Goal: Communication & Community: Answer question/provide support

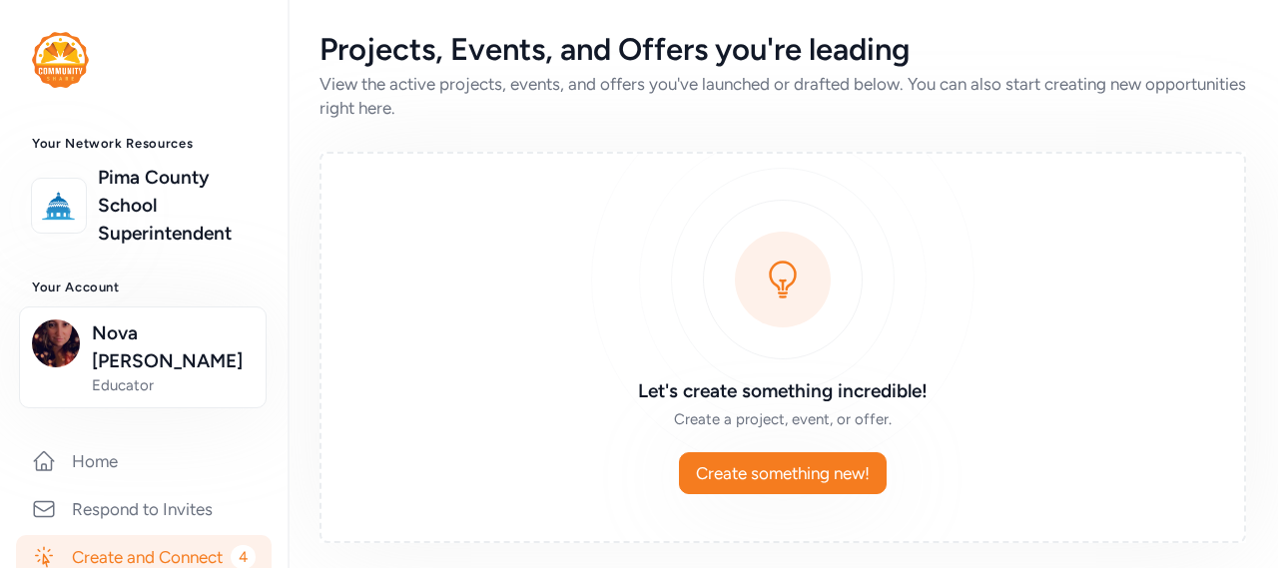
click at [125, 535] on link "Create and Connect 4" at bounding box center [144, 557] width 256 height 44
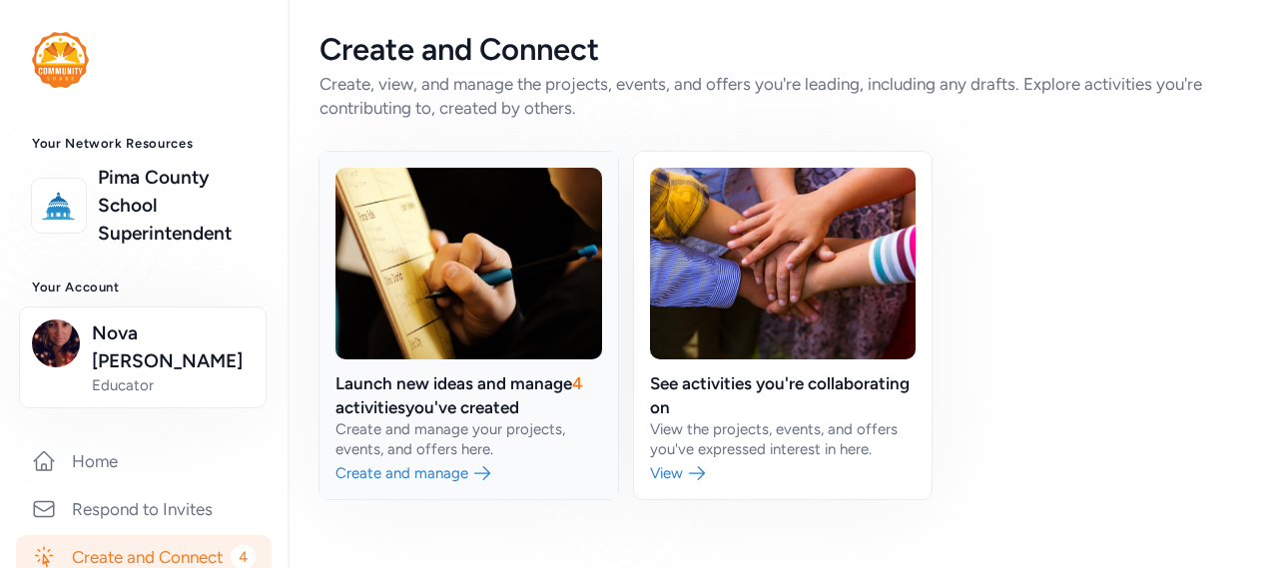
click at [462, 393] on link at bounding box center [468, 325] width 298 height 347
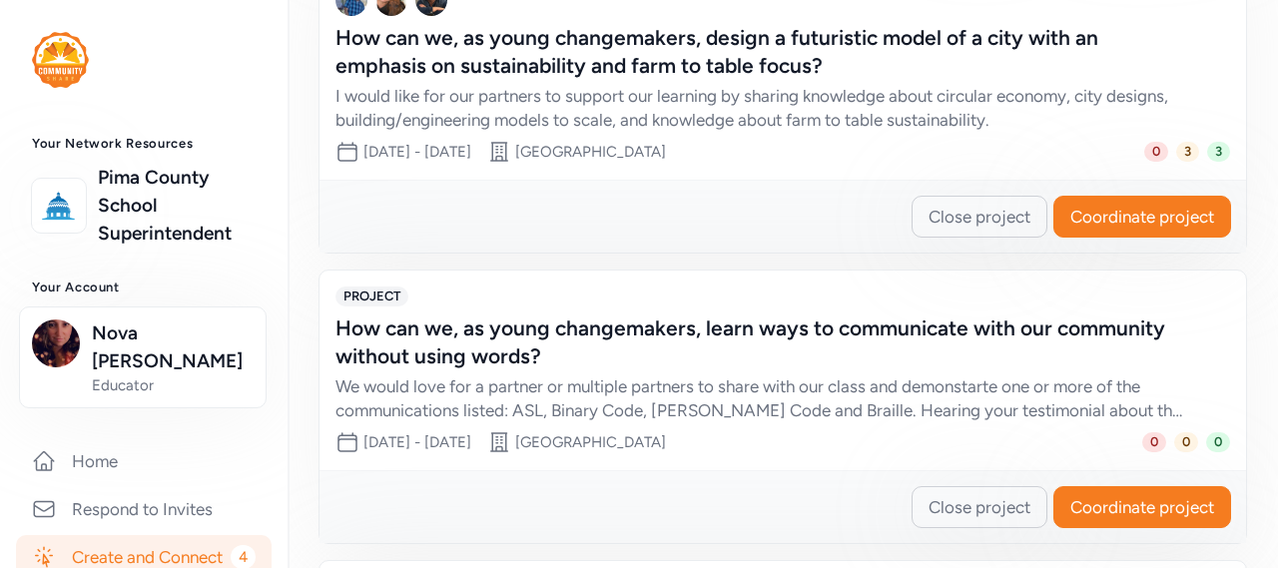
scroll to position [982, 0]
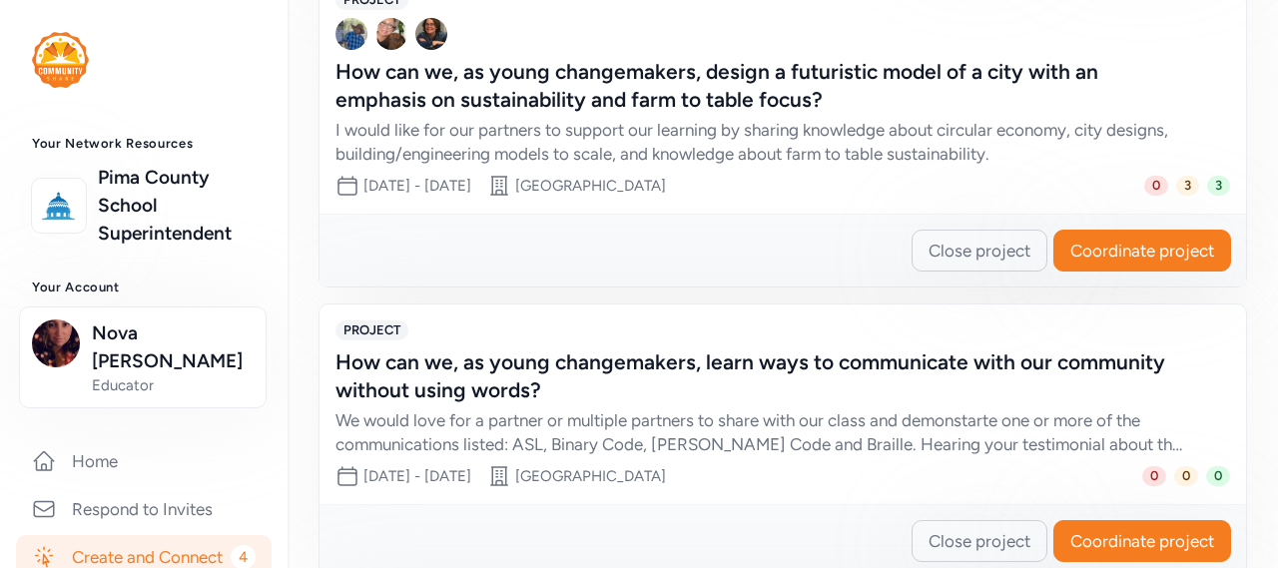
click at [1181, 185] on span "3" at bounding box center [1187, 186] width 23 height 20
click at [967, 105] on div "How can we, as young changemakers, design a futuristic model of a city with an …" at bounding box center [762, 86] width 854 height 56
click at [1141, 269] on button "Coordinate project" at bounding box center [1142, 251] width 178 height 42
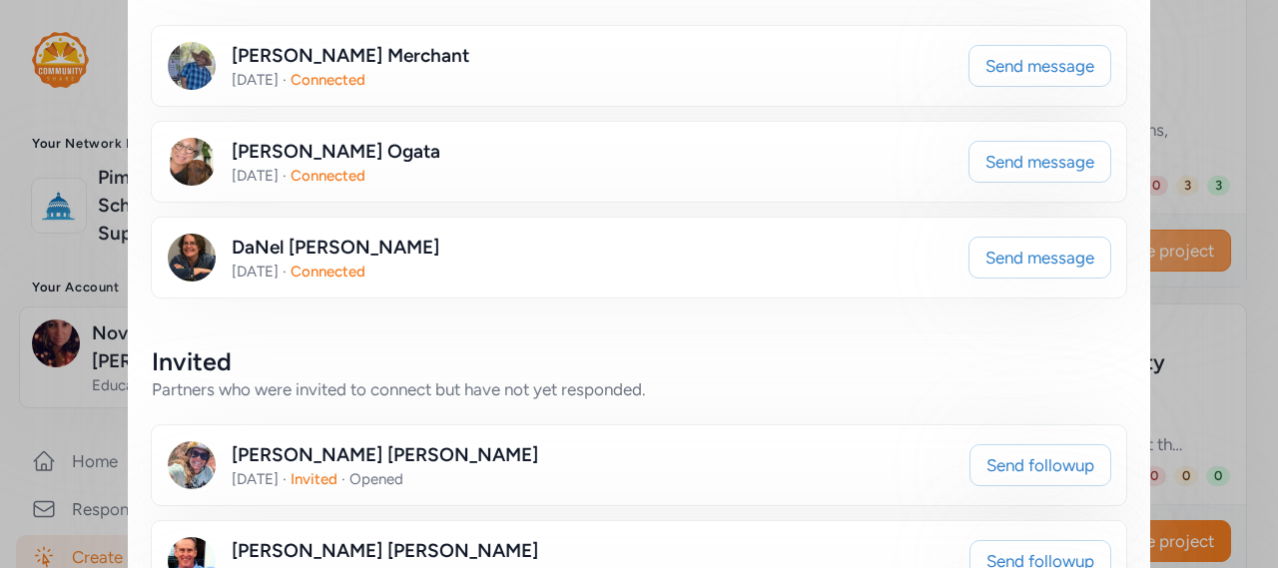
scroll to position [479, 0]
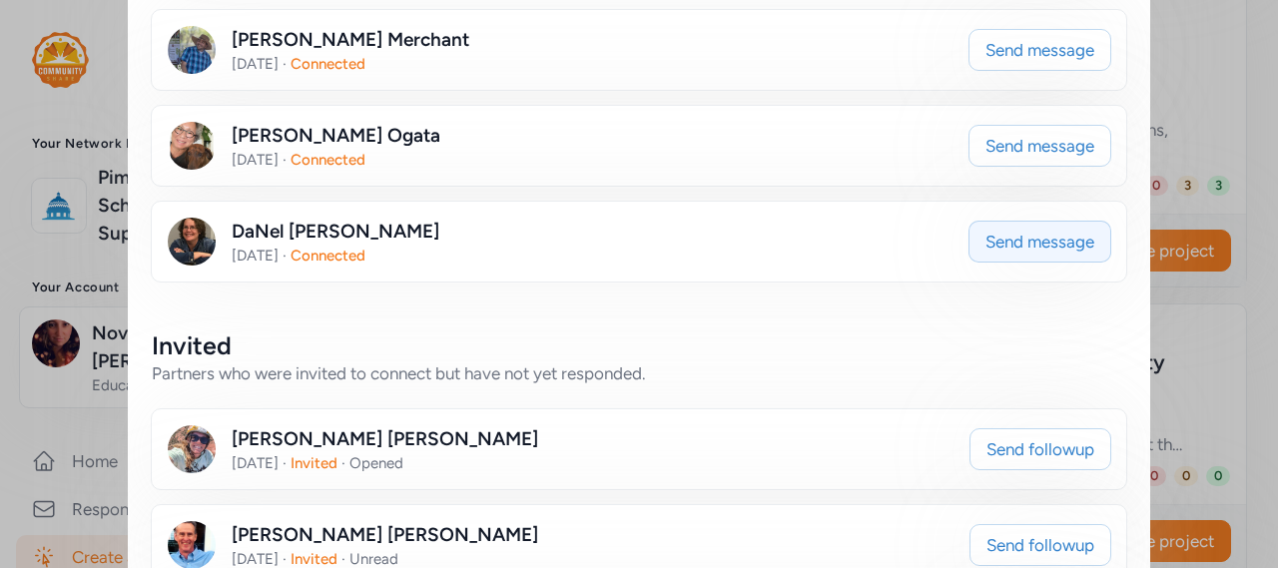
click at [1062, 250] on span "Send message" at bounding box center [1039, 242] width 109 height 24
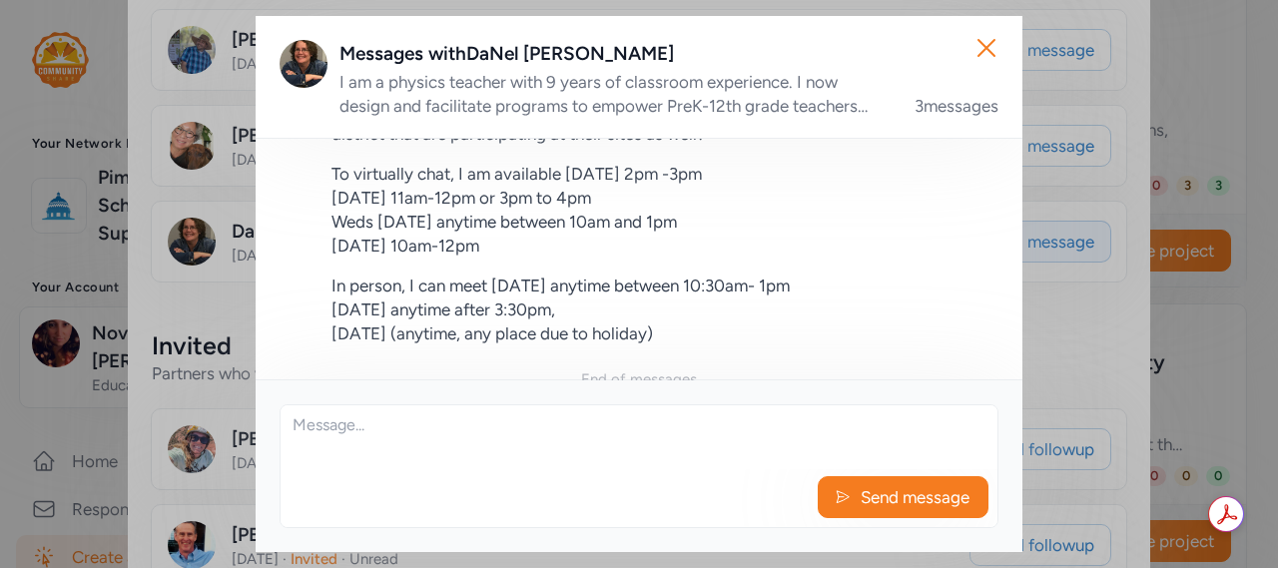
scroll to position [630, 0]
click at [323, 431] on textarea at bounding box center [638, 437] width 717 height 64
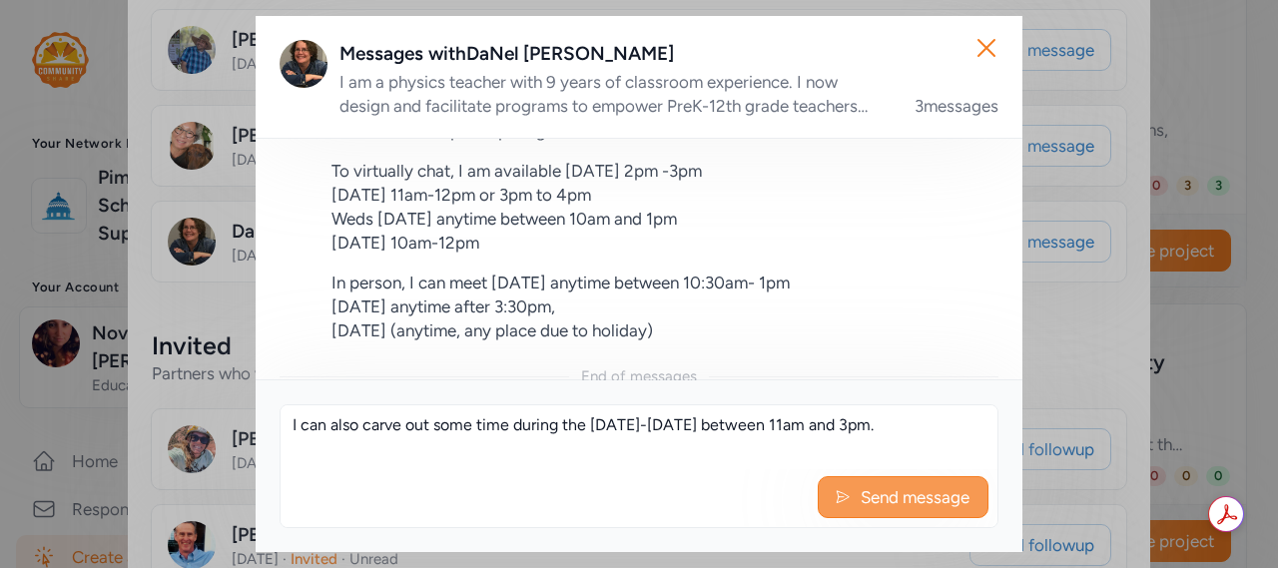
type textarea "I can also carve out some time during the [DATE]-[DATE] between 11am and 3pm."
click at [885, 497] on span "Send message" at bounding box center [914, 497] width 113 height 24
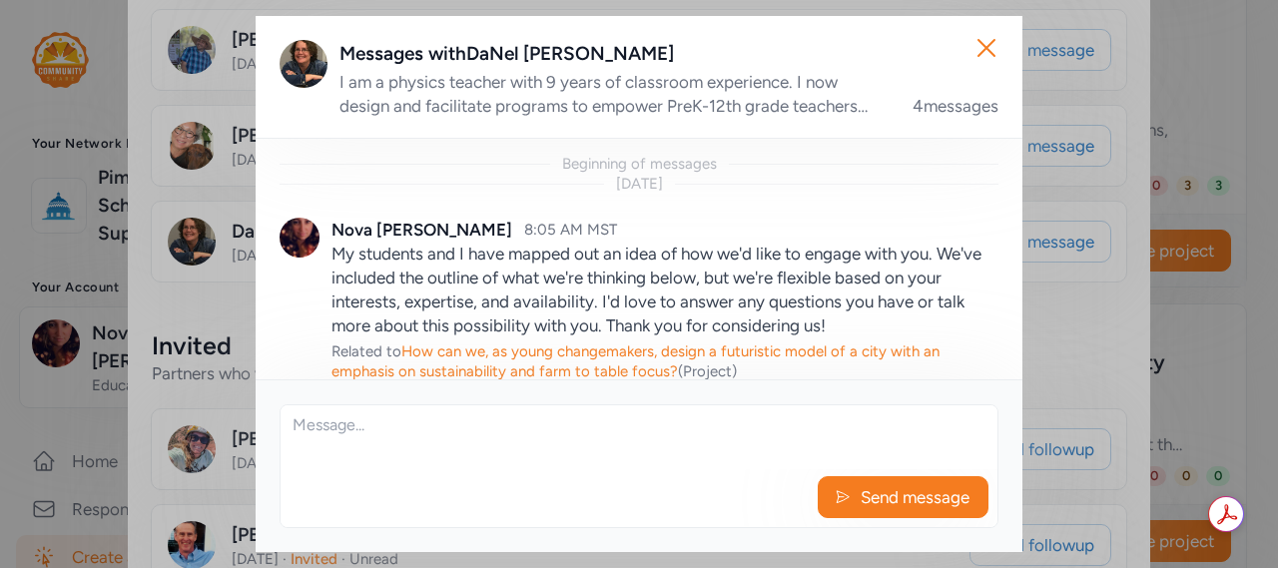
scroll to position [791, 0]
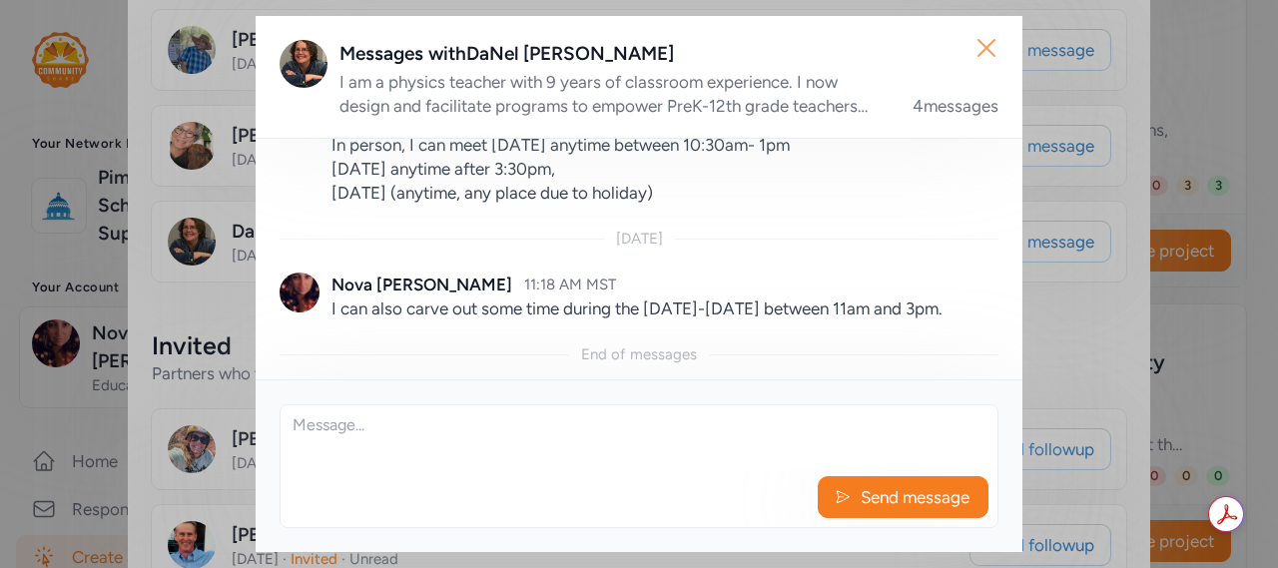
click at [984, 61] on icon "button" at bounding box center [986, 48] width 32 height 32
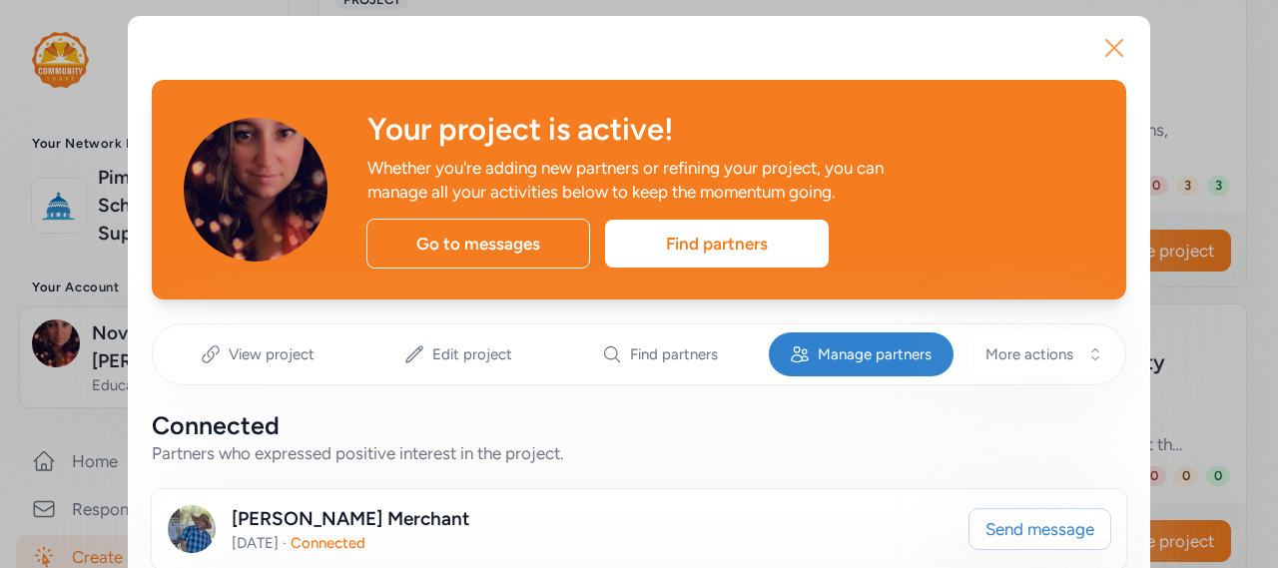
click at [1107, 38] on icon "button" at bounding box center [1114, 48] width 32 height 32
